Goal: Find specific page/section: Find specific page/section

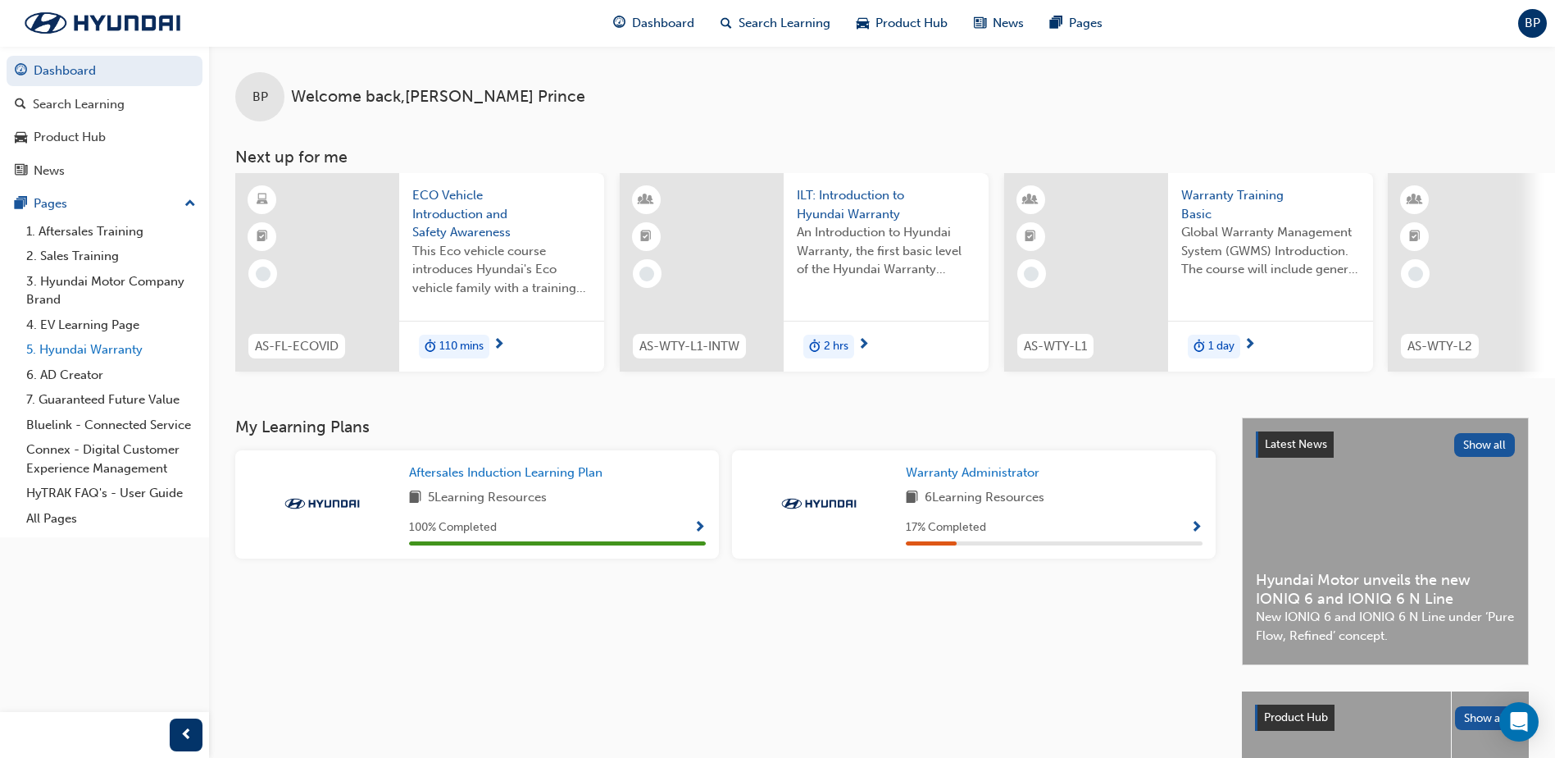
click at [89, 348] on link "5. Hyundai Warranty" at bounding box center [111, 349] width 183 height 25
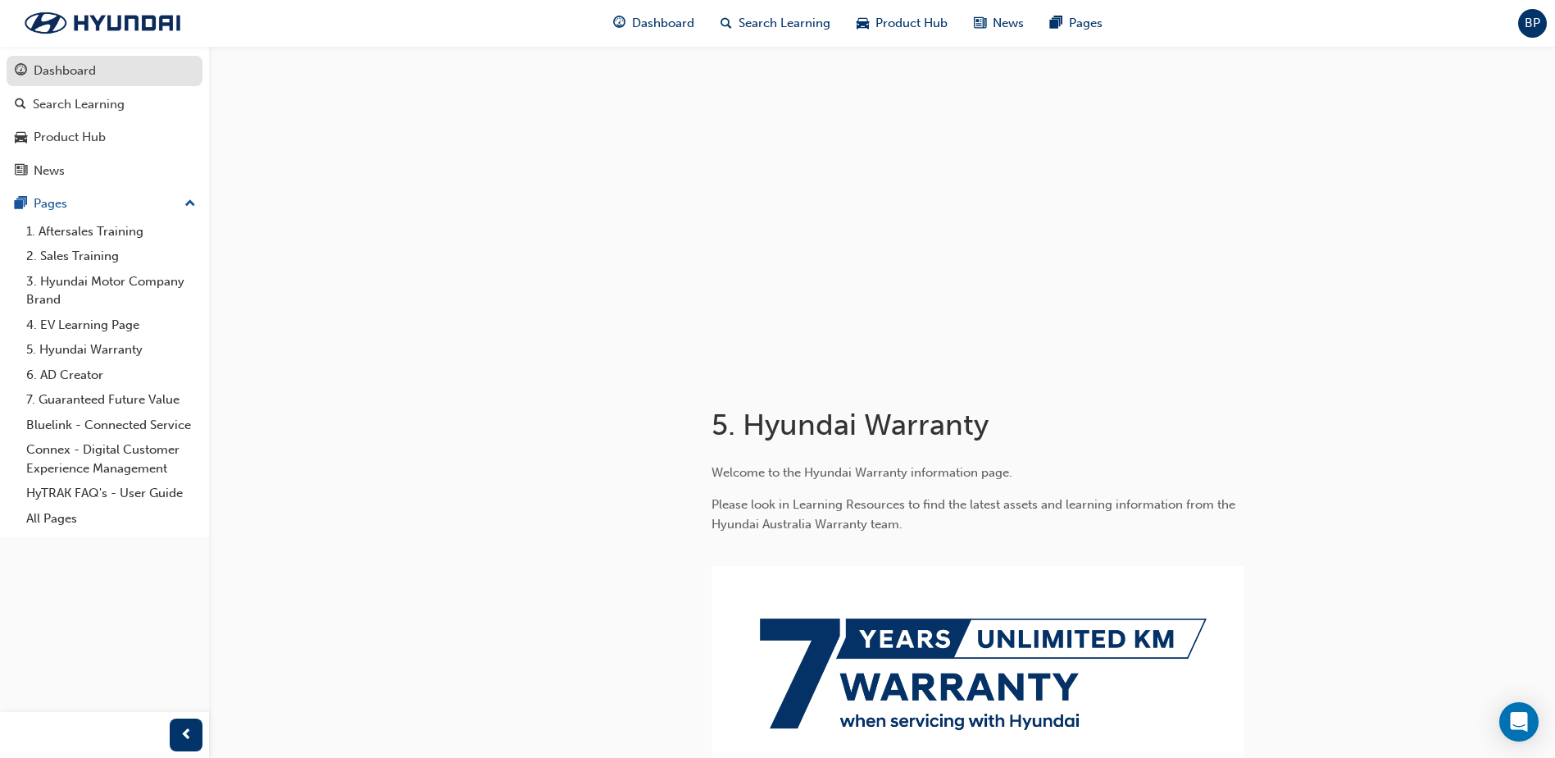
click at [57, 75] on div "Dashboard" at bounding box center [65, 70] width 62 height 19
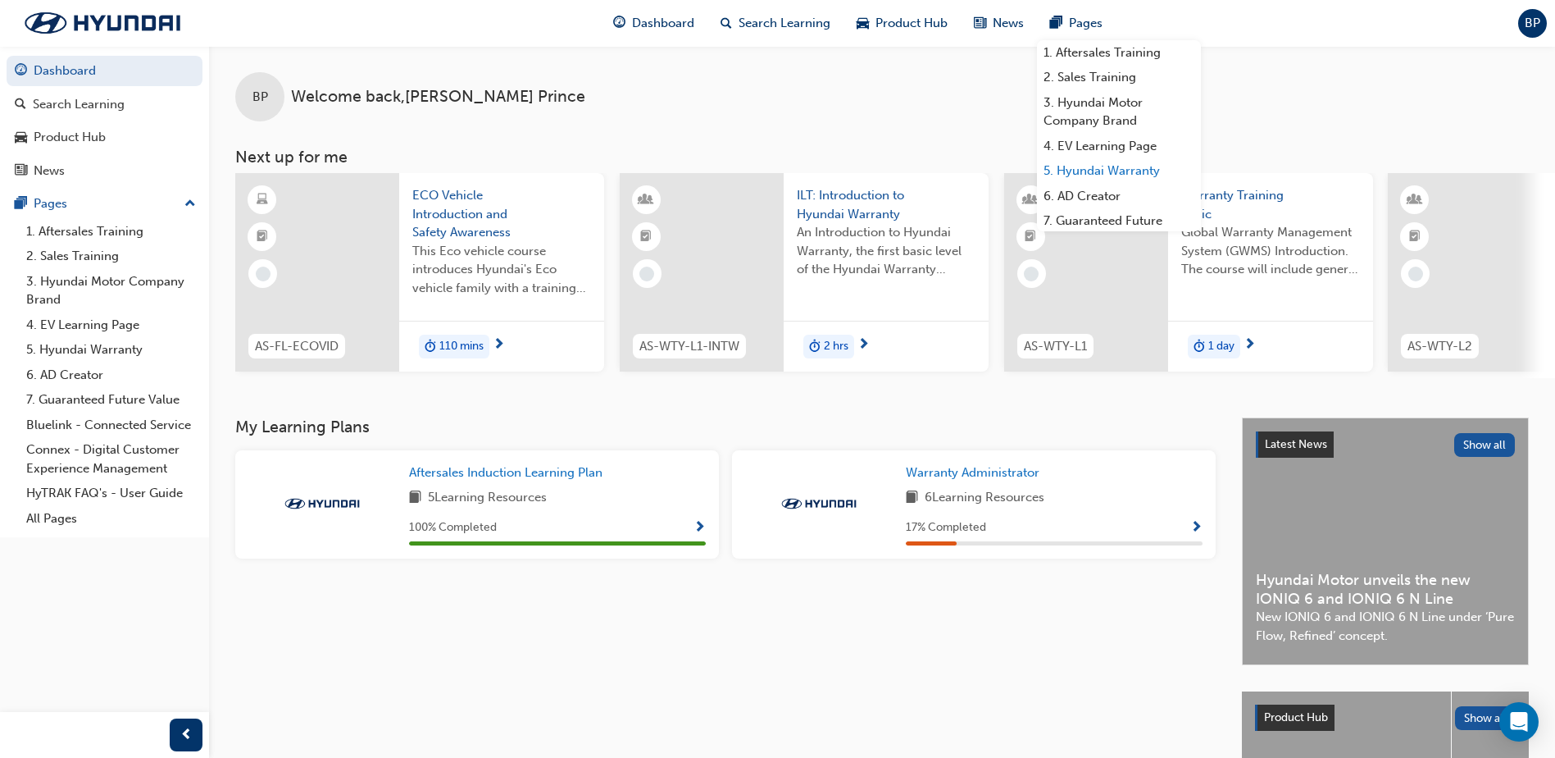
click at [1076, 170] on link "5. Hyundai Warranty" at bounding box center [1119, 170] width 164 height 25
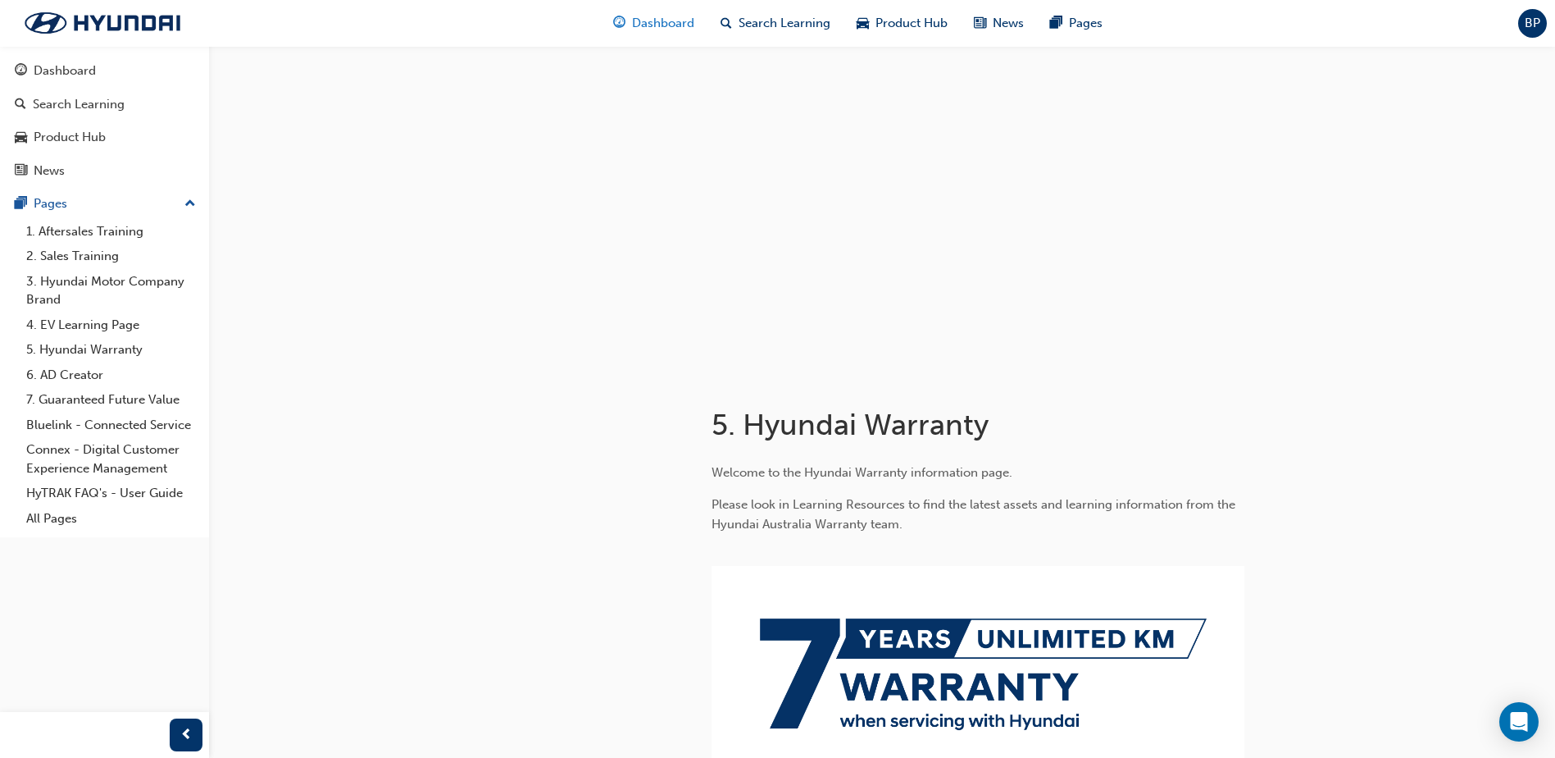
click at [629, 20] on div "Dashboard" at bounding box center [653, 24] width 107 height 34
